Goal: Ask a question

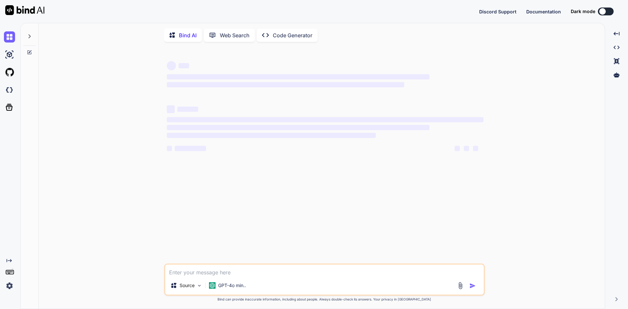
type textarea "x"
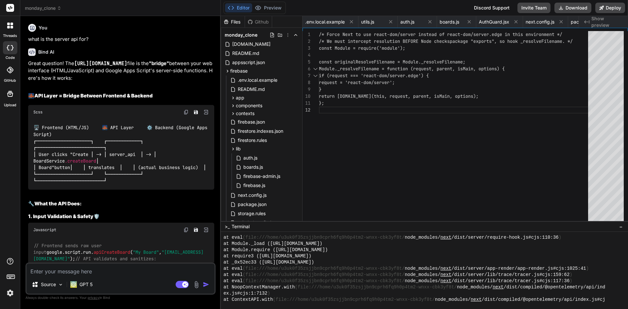
scroll to position [3243, 0]
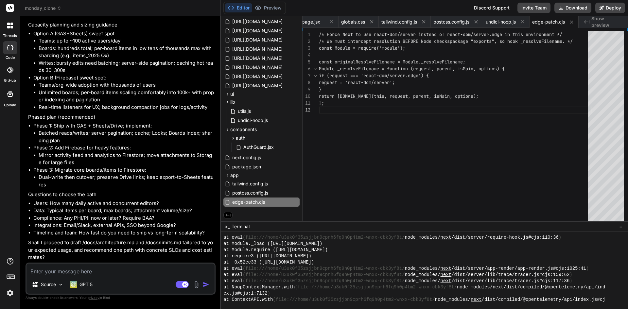
click at [67, 271] on textarea at bounding box center [120, 270] width 188 height 12
type textarea "h"
type textarea "x"
type textarea "ho"
type textarea "x"
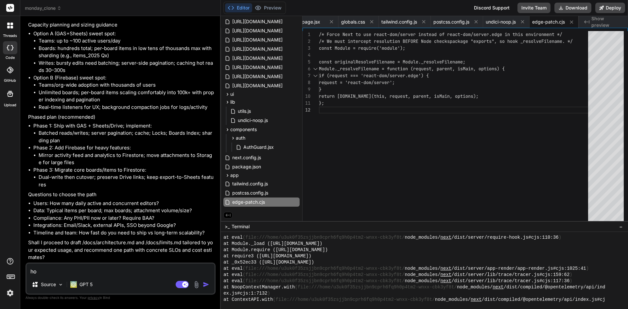
type textarea "how"
type textarea "x"
type textarea "how"
type textarea "x"
type textarea "how d"
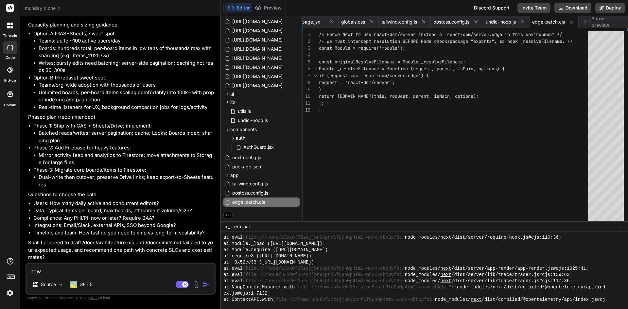
type textarea "x"
type textarea "how do"
type textarea "x"
type textarea "how doe"
type textarea "x"
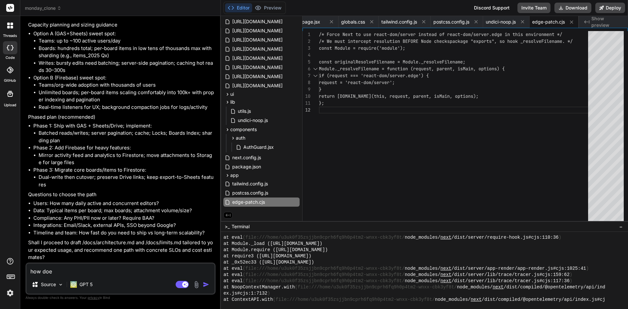
type textarea "how does"
type textarea "x"
type textarea "how does"
type textarea "x"
type textarea "how does c"
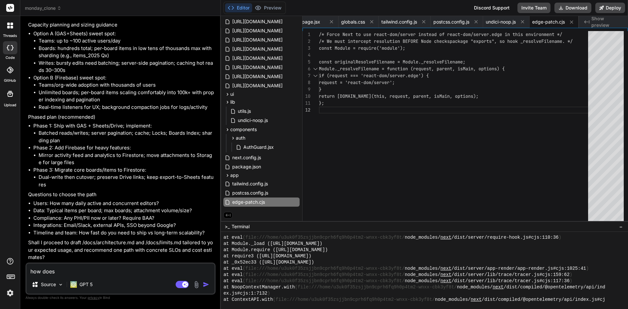
type textarea "x"
type textarea "how does co"
type textarea "x"
type textarea "how does com"
type textarea "x"
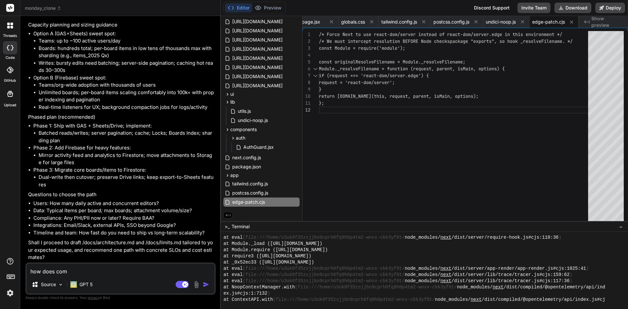
type textarea "how does comb"
type textarea "x"
type textarea "how does combi"
type textarea "x"
type textarea "how does combin"
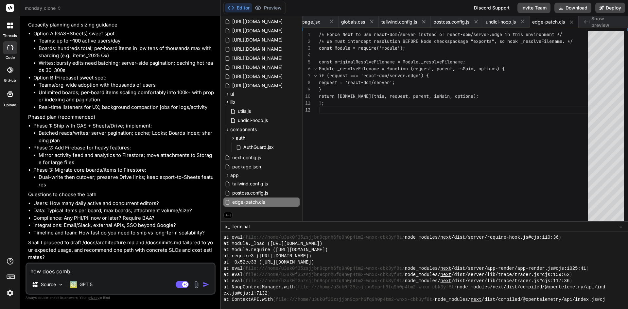
type textarea "x"
type textarea "how does combini"
type textarea "x"
type textarea "how does combinin"
type textarea "x"
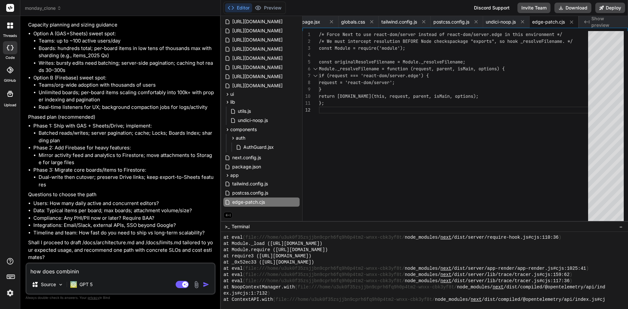
type textarea "how does combining"
type textarea "x"
type textarea "how does combining"
type textarea "x"
type textarea "how does combining s"
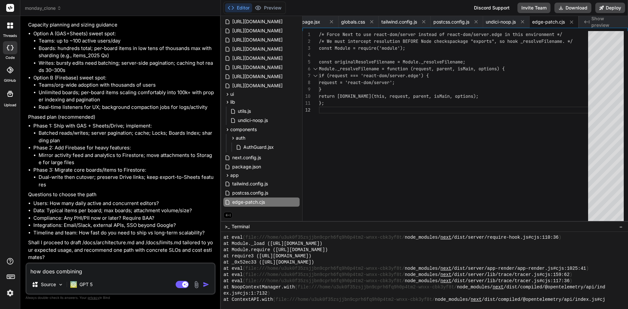
type textarea "x"
type textarea "how does combining sh"
type textarea "x"
type textarea "how does combining she"
type textarea "x"
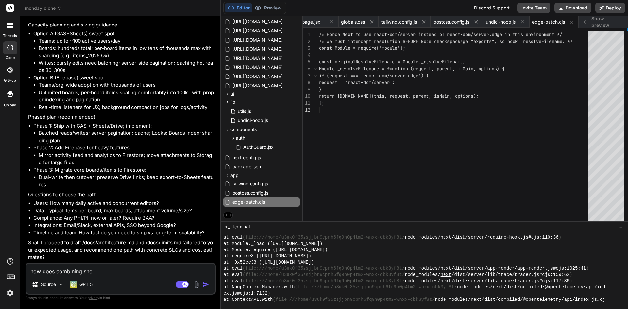
type textarea "how does combining shee"
type textarea "x"
type textarea "how does combining sheet"
type textarea "x"
type textarea "how does combining sheets"
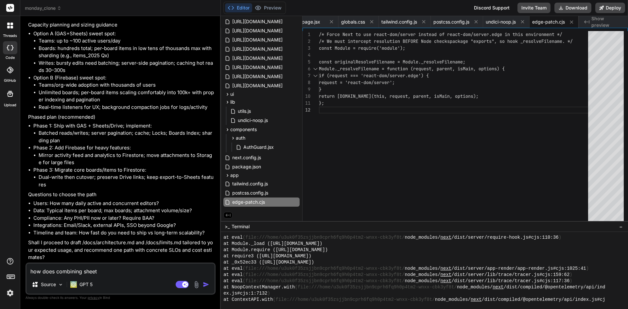
type textarea "x"
type textarea "how does combining sheets"
type textarea "x"
type textarea "how does combining sheets w"
type textarea "x"
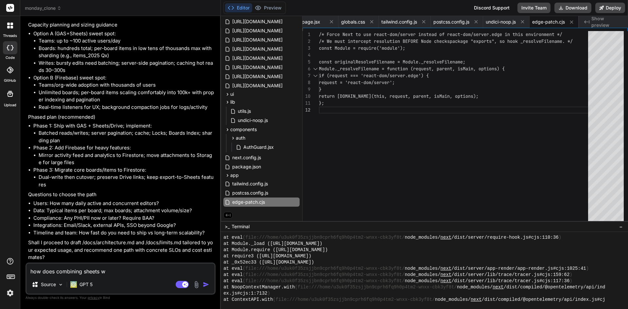
type textarea "how does combining sheets wi"
type textarea "x"
type textarea "how does combining sheets wit"
type textarea "x"
type textarea "how does combining sheets with"
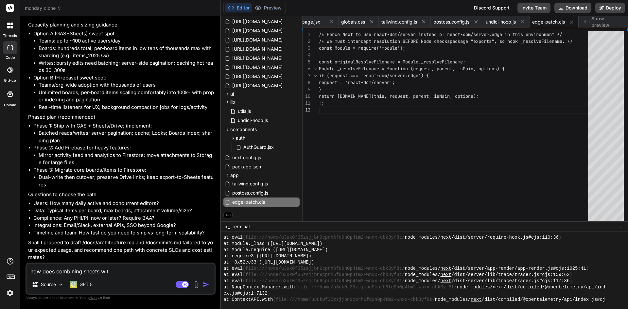
type textarea "x"
type textarea "how does combining sheets with"
type textarea "x"
type textarea "how does combining sheets with a"
type textarea "x"
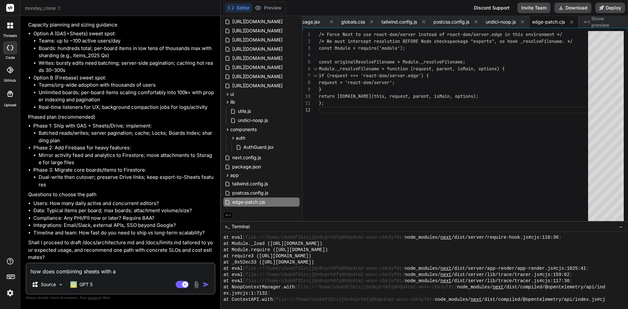
type textarea "how does combining sheets with ap"
type textarea "x"
type textarea "how does combining sheets with app"
type textarea "x"
type textarea "how does combining sheets with apps"
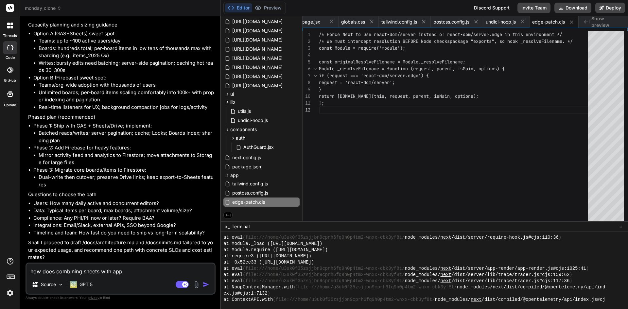
type textarea "x"
type textarea "how does combining sheets with appsh"
type textarea "x"
type textarea "how does combining sheets with appshi"
type textarea "x"
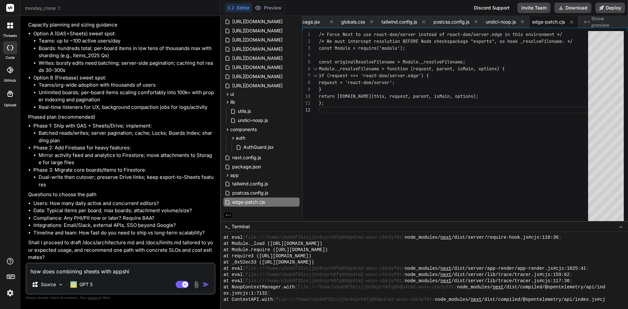
type textarea "how does combining sheets with appsh"
type textarea "x"
type textarea "how does combining sheets with appshe"
type textarea "x"
type textarea "how does combining sheets with appshee"
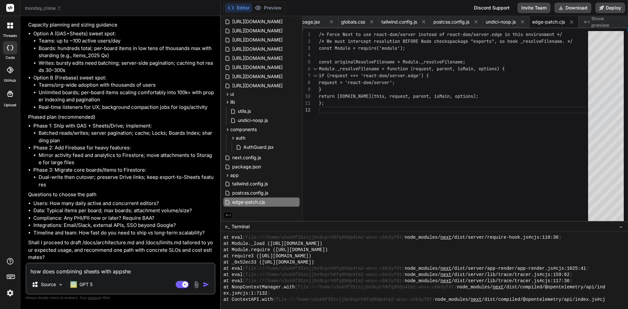
type textarea "x"
type textarea "how does combining sheets with appsheet"
type textarea "x"
type textarea "how does combining sheets with appsheet"
type textarea "x"
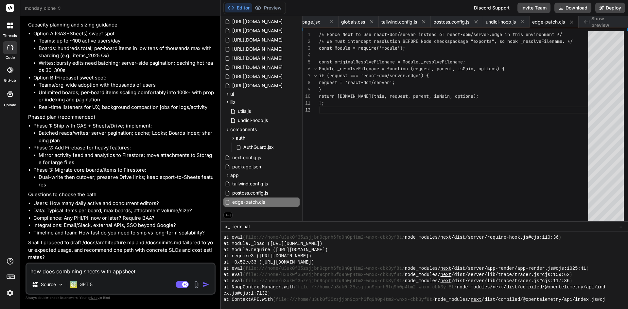
type textarea "how does combining sheets with appsheet i"
type textarea "x"
type textarea "how does combining sheets with appsheet in"
type textarea "x"
type textarea "how does combining sheets with appsheet inc"
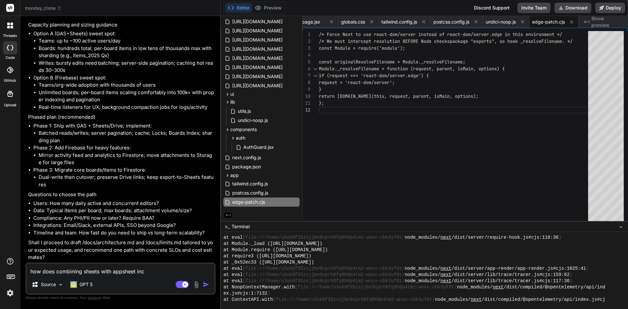
type textarea "x"
type textarea "how does combining sheets with appsheet incr"
type textarea "x"
type textarea "how does combining sheets with appsheet incre"
type textarea "x"
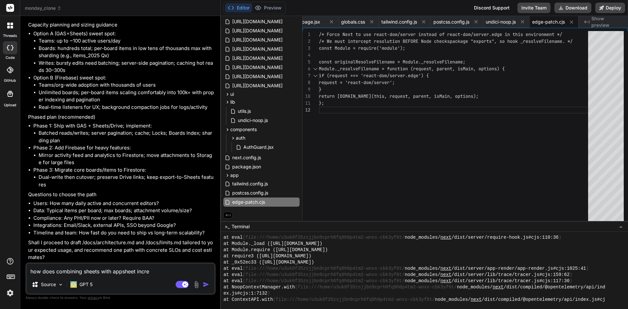
type textarea "how does combining sheets with appsheet increa"
type textarea "x"
type textarea "how does combining sheets with appsheet increat"
type textarea "x"
type textarea "how does combining sheets with appsheet increa"
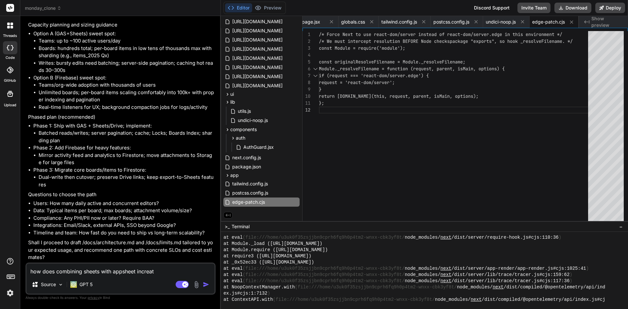
type textarea "x"
type textarea "how does combining sheets with appsheet increas"
type textarea "x"
type textarea "how does combining sheets with appsheet increase"
type textarea "x"
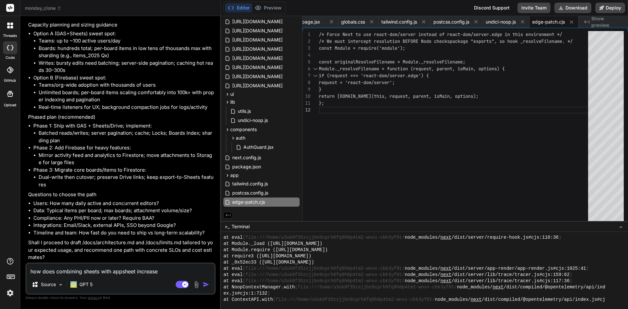
type textarea "how does combining sheets with appsheet increase"
type textarea "x"
type textarea "how does combining sheets with appsheet increase o"
type textarea "x"
type textarea "how does combining sheets with appsheet increase ou"
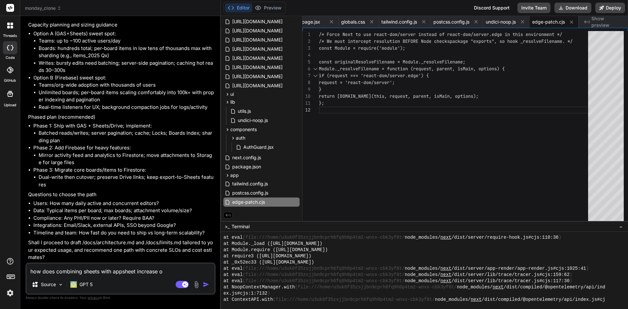
type textarea "x"
type textarea "how does combining sheets with appsheet increase our"
type textarea "x"
type textarea "how does combining sheets with appsheet increase our"
type textarea "x"
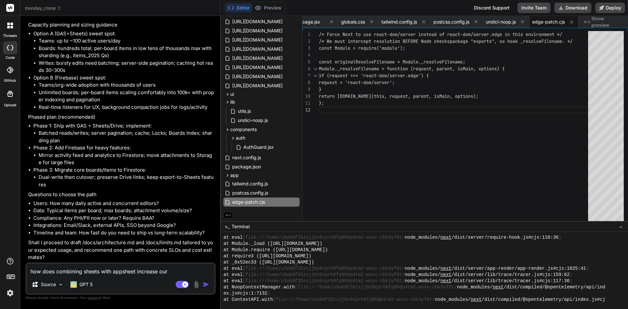
type textarea "how does combining sheets with appsheet increase our m"
type textarea "x"
type textarea "how does combining sheets with appsheet increase our mu"
type textarea "x"
type textarea "how does combining sheets with appsheet increase our mut"
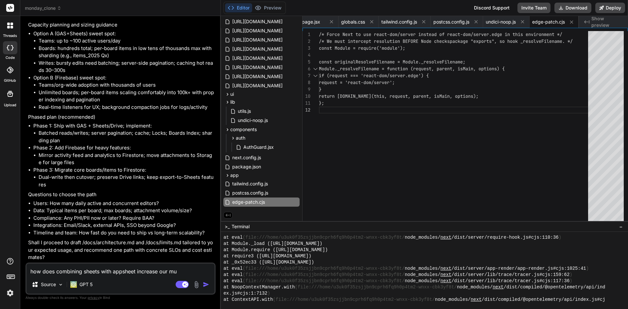
type textarea "x"
type textarea "how does combining sheets with appsheet increase our mutl"
type textarea "x"
type textarea "how does combining sheets with appsheet increase our mutli"
type textarea "x"
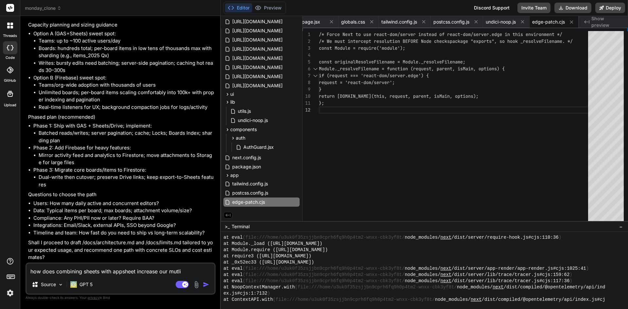
type textarea "how does combining sheets with appsheet increase our mutli"
type textarea "x"
type textarea "how does combining sheets with appsheet increase our mutli"
type textarea "x"
type textarea "how does combining sheets with appsheet increase our mutli"
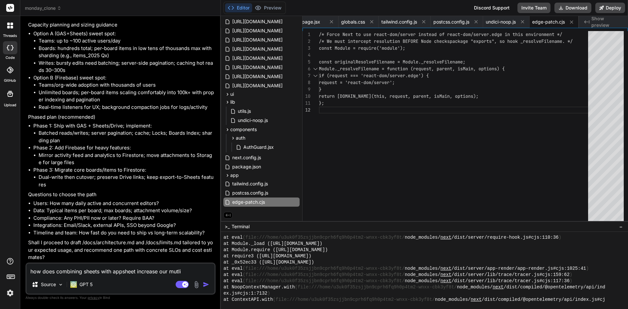
type textarea "x"
type textarea "how does combining sheets with appsheet increase our mutli u"
type textarea "x"
type textarea "how does combining sheets with appsheet increase our mutli us"
type textarea "x"
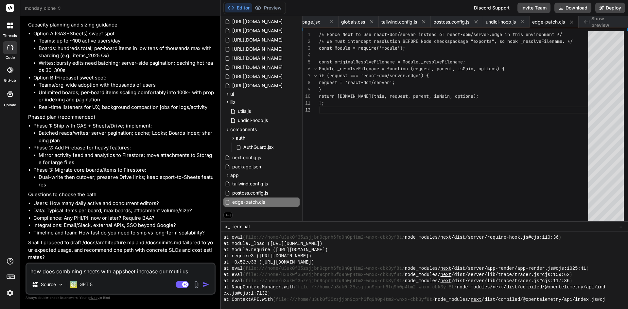
type textarea "how does combining sheets with appsheet increase our mutli use"
type textarea "x"
type textarea "how does combining sheets with appsheet increase our mutli user"
type textarea "x"
type textarea "how does combining sheets with appsheet increase our mutli user"
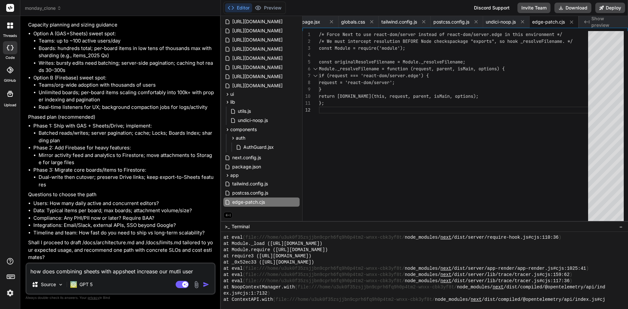
type textarea "x"
type textarea "how does combining sheets with appsheet increase our mutli user a"
type textarea "x"
type textarea "how does combining sheets with appsheet increase our mutli user ap"
type textarea "x"
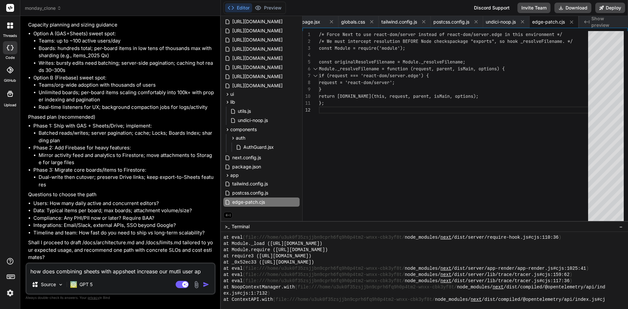
type textarea "how does combining sheets with appsheet increase our mutli user app"
type textarea "x"
type textarea "how does combining sheets with appsheet increase our mutli user appr"
type textarea "x"
type textarea "how does combining sheets with appsheet increase our mutli user appro"
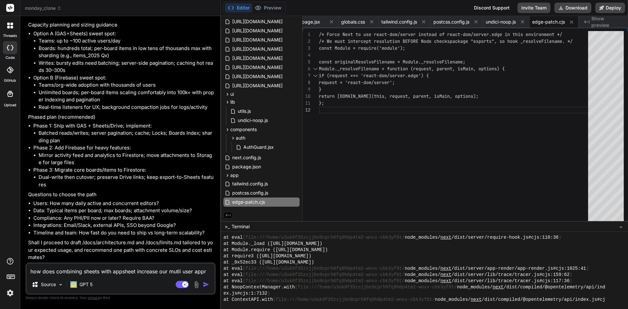
type textarea "x"
type textarea "how does combining sheets with appsheet increase our mutli user approa"
type textarea "x"
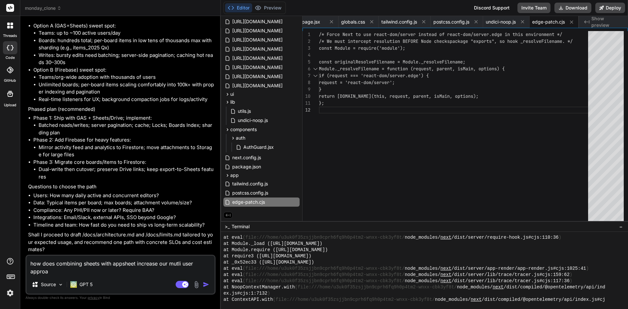
type textarea "how does combining sheets with appsheet increase our mutli user approac"
type textarea "x"
type textarea "how does combining sheets with appsheet increase our mutli user approach"
type textarea "x"
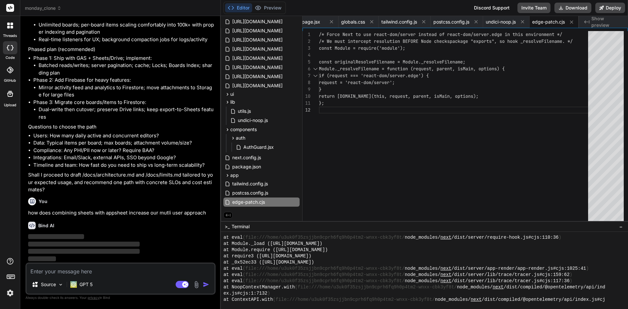
scroll to position [20531, 0]
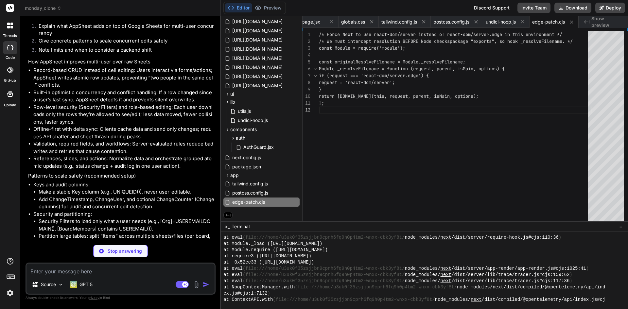
type textarea "x"
